Goal: Task Accomplishment & Management: Manage account settings

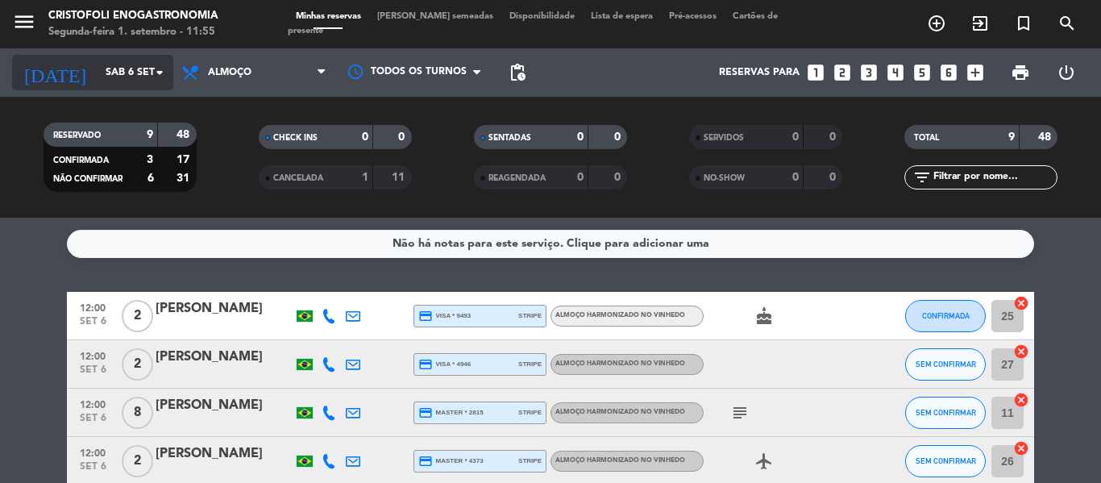
click at [156, 77] on icon "arrow_drop_down" at bounding box center [159, 72] width 19 height 19
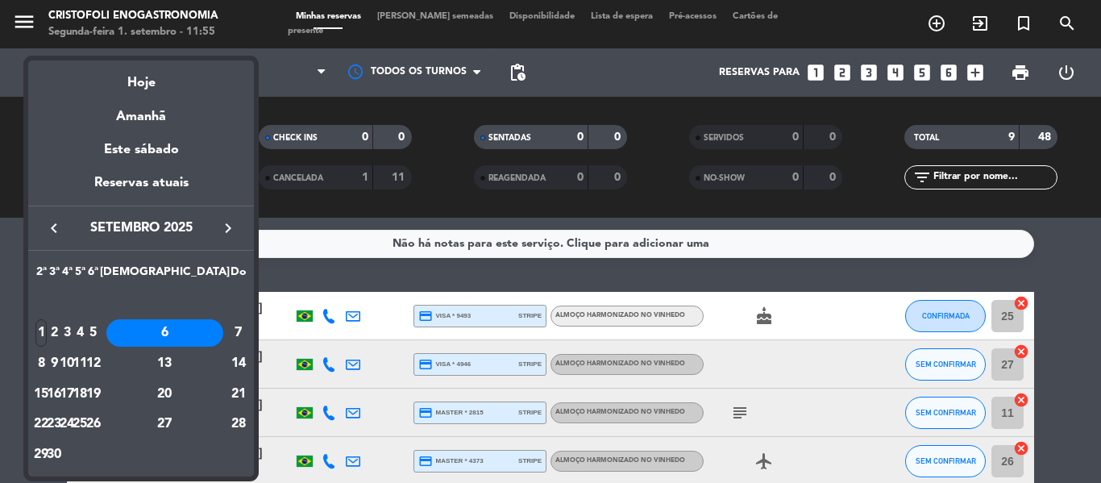
click at [226, 222] on icon "keyboard_arrow_right" at bounding box center [227, 227] width 19 height 19
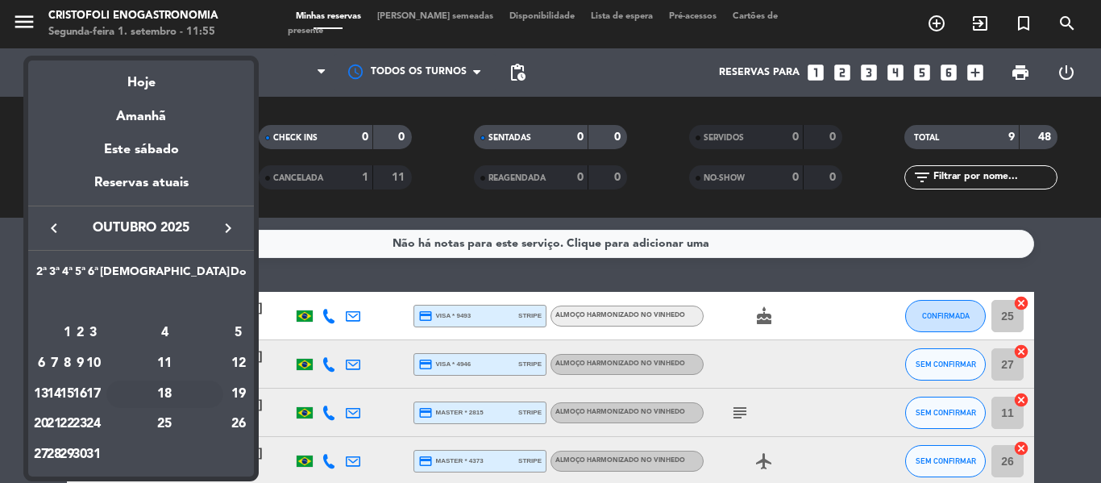
click at [207, 393] on div "18" at bounding box center [164, 393] width 117 height 27
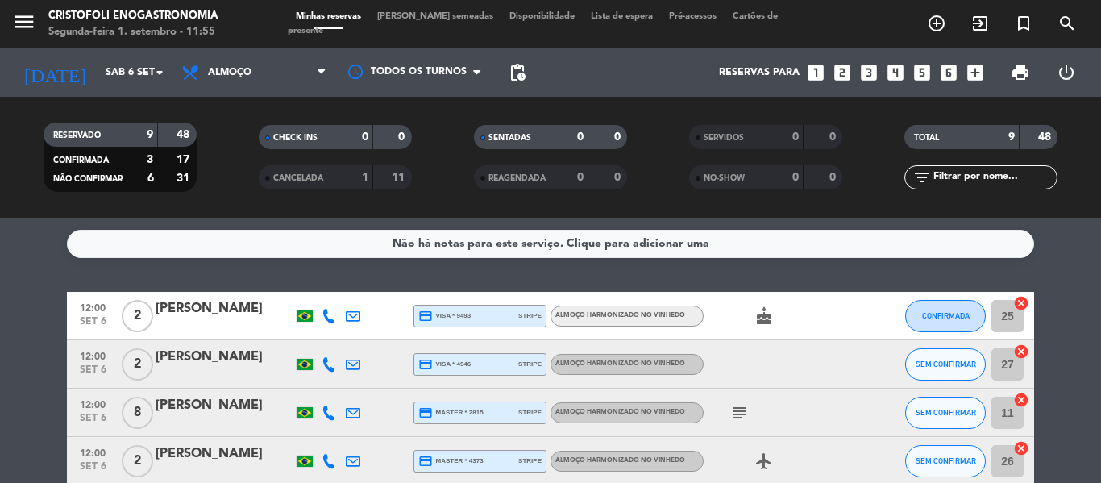
type input "Sáb 18 out"
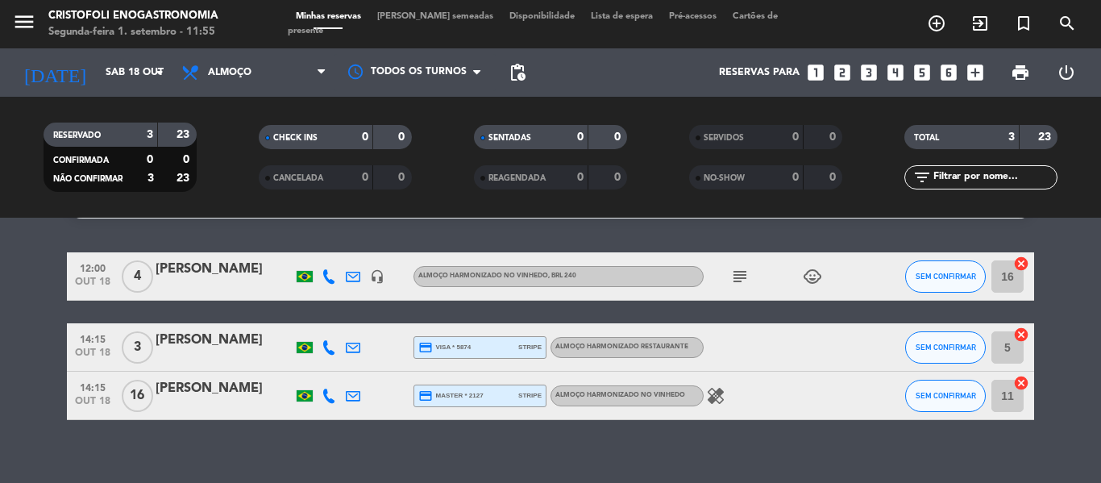
scroll to position [57, 0]
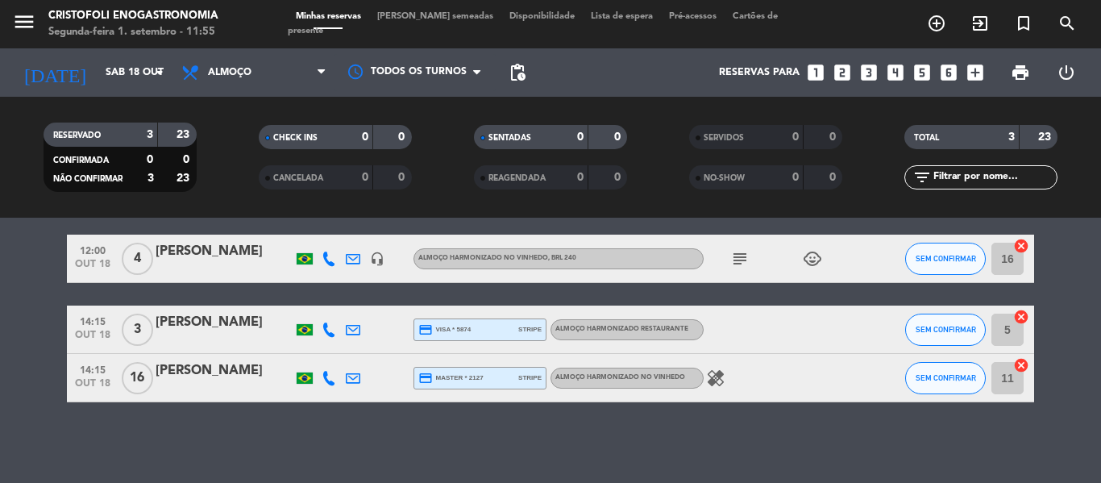
click at [226, 251] on div "[PERSON_NAME]" at bounding box center [224, 251] width 137 height 21
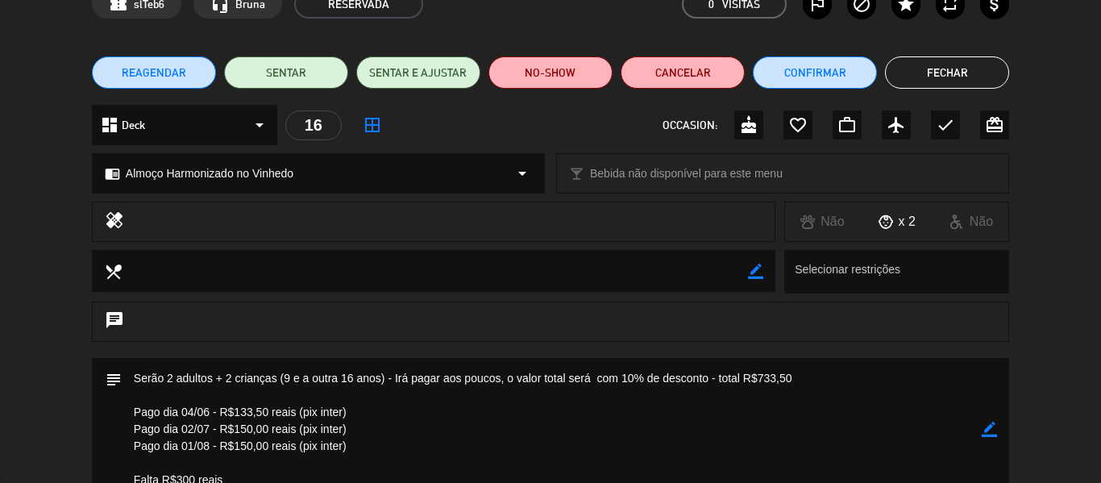
scroll to position [242, 0]
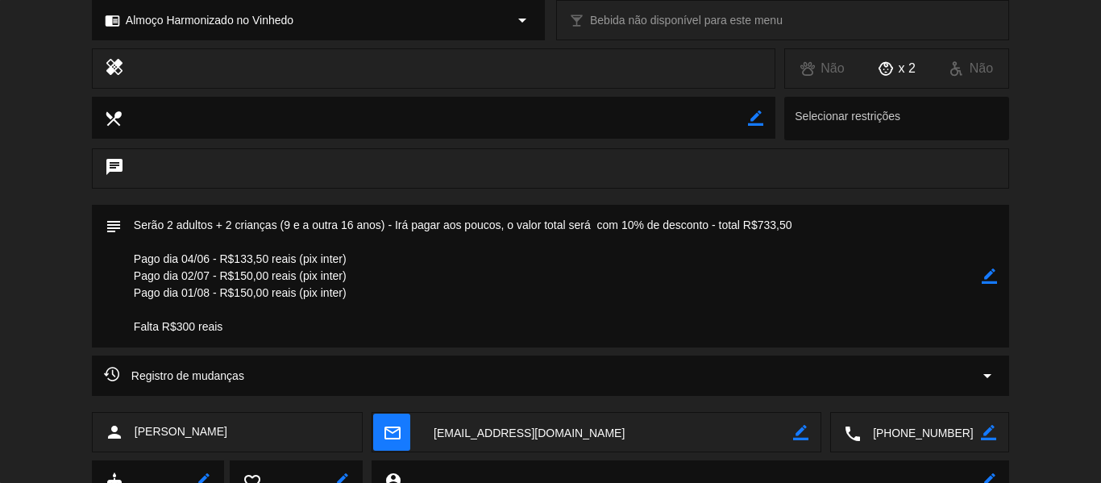
click at [374, 289] on textarea at bounding box center [552, 276] width 860 height 143
click at [366, 296] on textarea at bounding box center [552, 276] width 860 height 143
click at [998, 281] on div "subject border_color" at bounding box center [550, 276] width 917 height 143
click at [987, 276] on icon "border_color" at bounding box center [989, 275] width 15 height 15
click at [501, 306] on textarea at bounding box center [552, 276] width 860 height 143
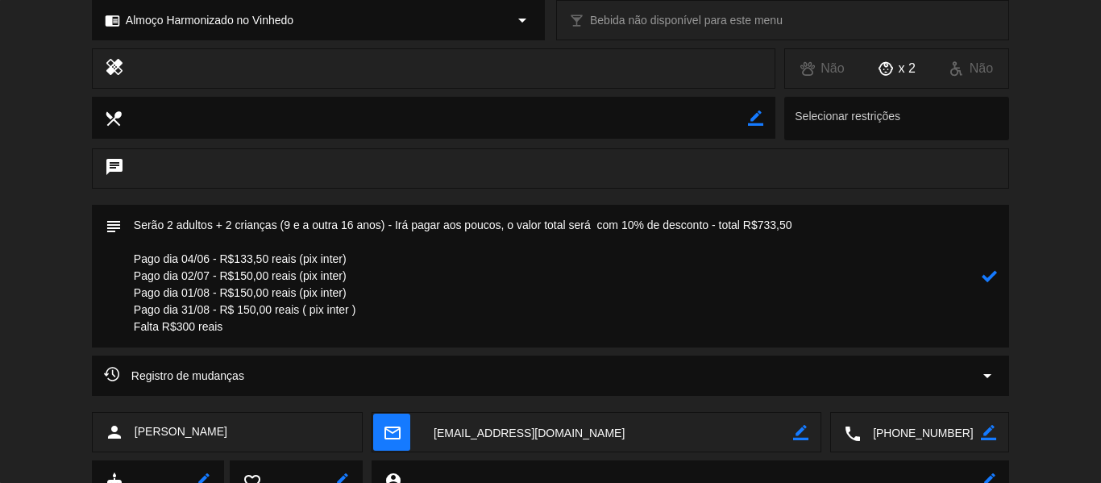
drag, startPoint x: 255, startPoint y: 333, endPoint x: 202, endPoint y: 343, distance: 54.2
click at [254, 333] on textarea at bounding box center [552, 276] width 860 height 143
click at [195, 332] on textarea at bounding box center [552, 276] width 860 height 143
type textarea "Serão 2 adultos + 2 crianças (9 e a outra 16 anos) - Irá pagar aos poucos, o va…"
click at [992, 274] on icon at bounding box center [989, 275] width 15 height 15
